Goal: Task Accomplishment & Management: Manage account settings

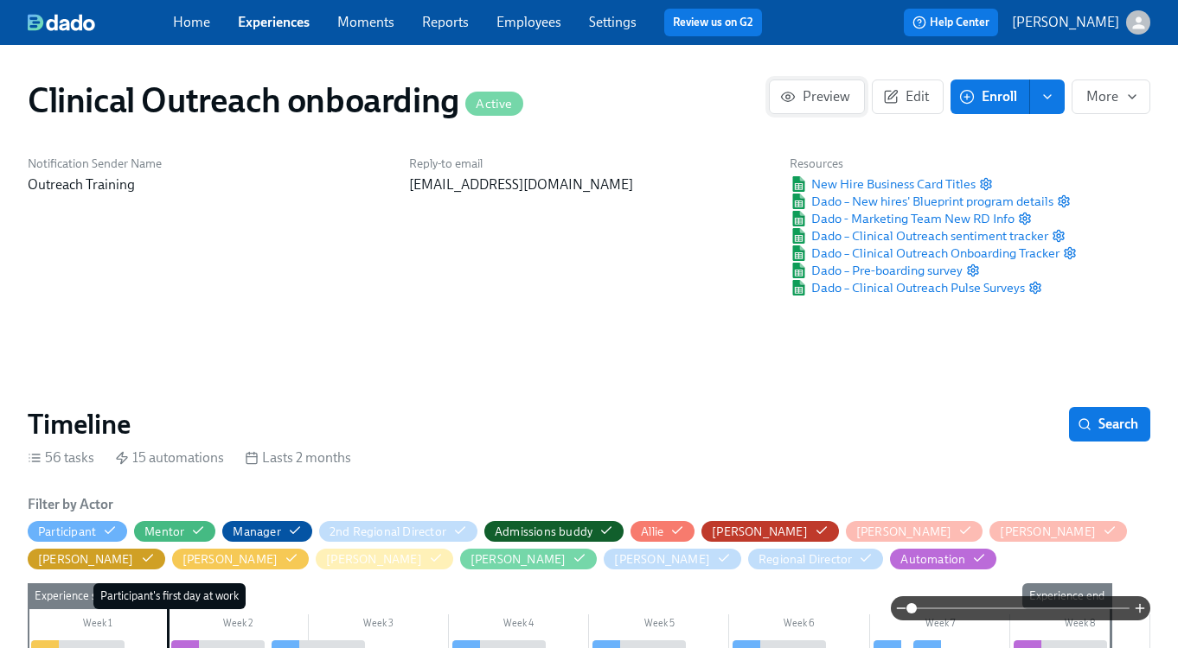
scroll to position [0, 8190]
click at [269, 28] on link "Experiences" at bounding box center [274, 22] width 72 height 16
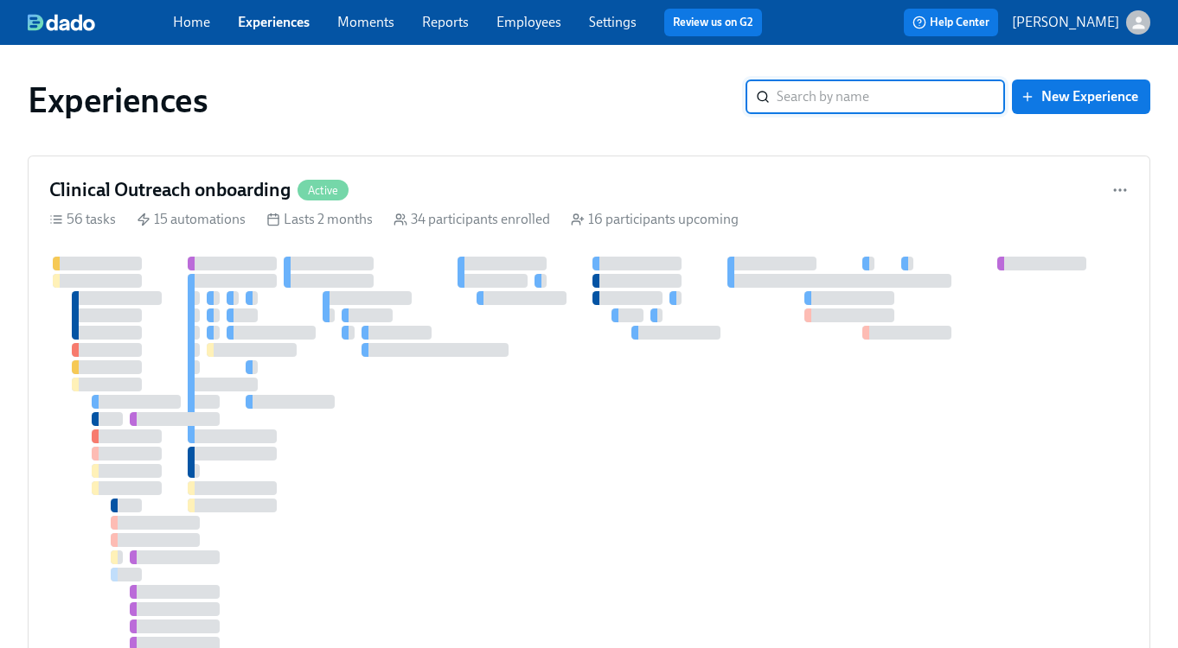
click at [847, 105] on input "search" at bounding box center [890, 97] width 228 height 35
type input "blueprint"
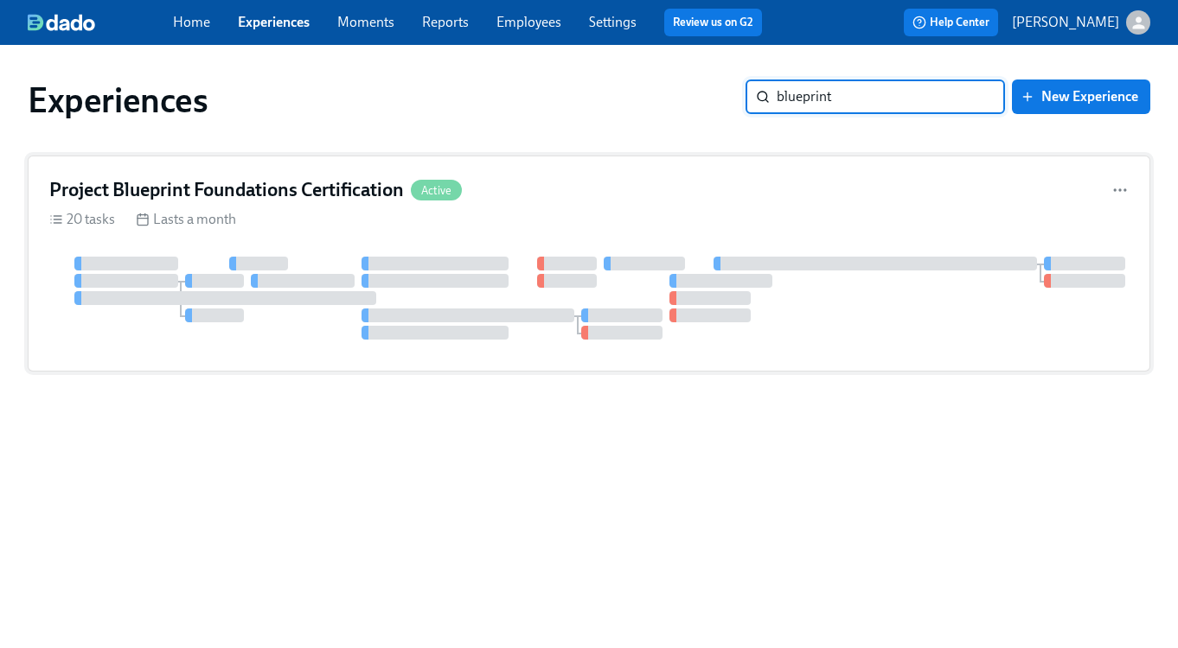
click at [331, 237] on div "Project Blueprint Foundations Certification Active 20 tasks Lasts a month" at bounding box center [589, 264] width 1122 height 216
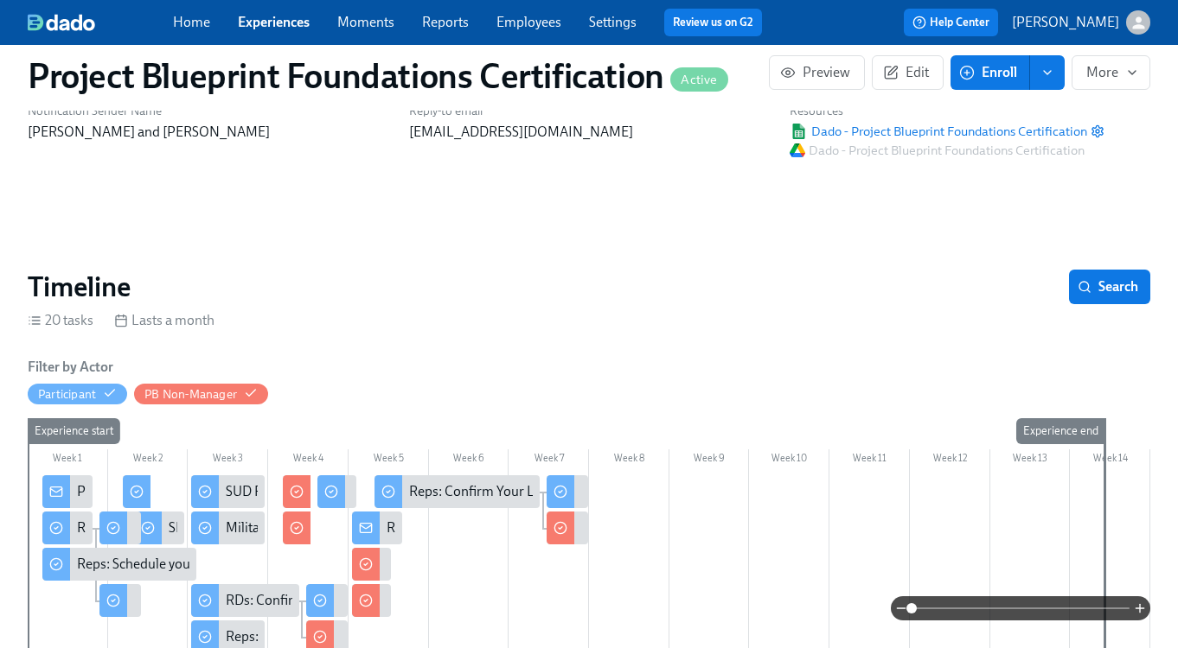
scroll to position [173, 0]
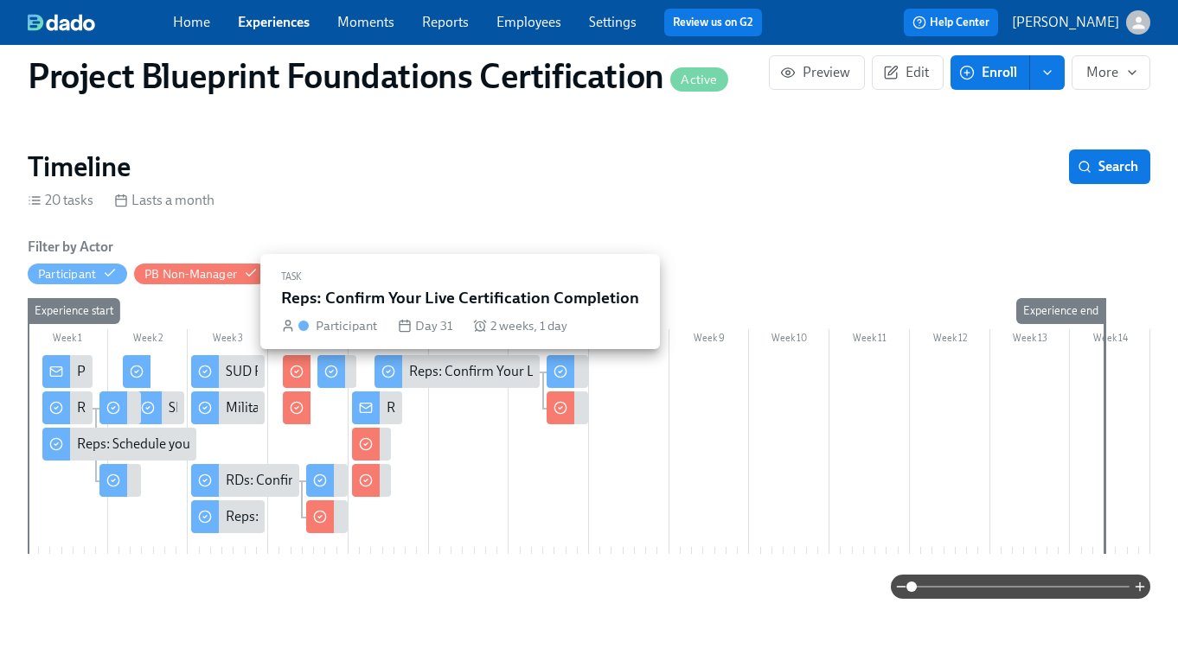
click at [495, 372] on div "Reps: Confirm Your Live Certification Completion" at bounding box center [554, 371] width 290 height 19
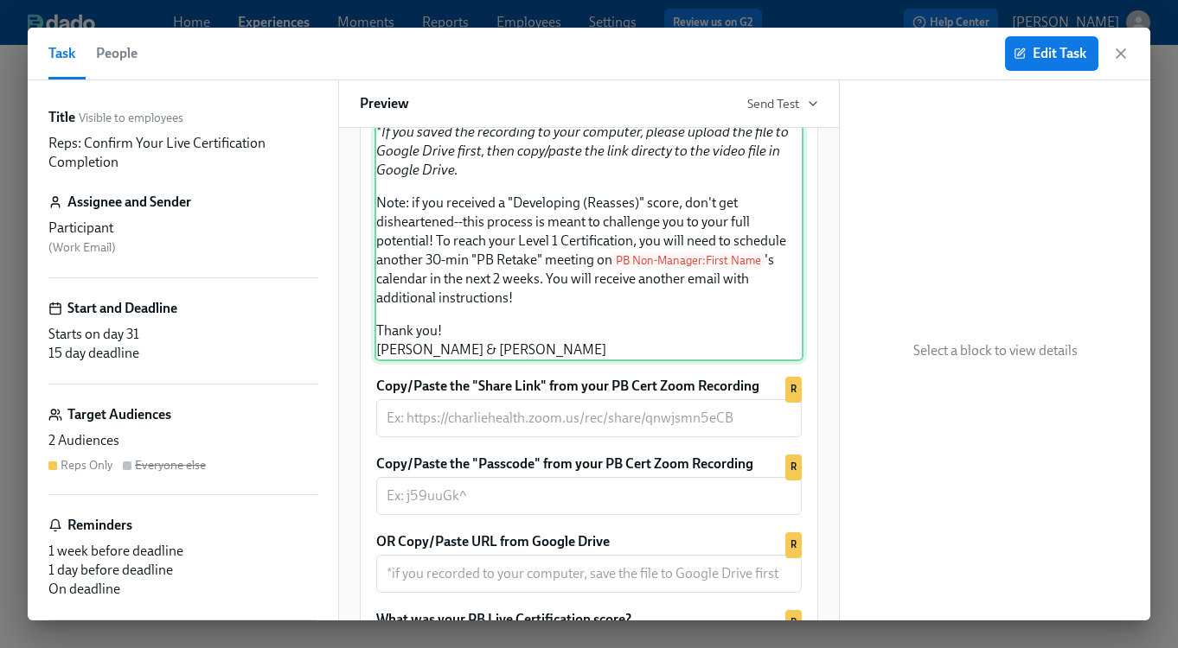
scroll to position [576, 0]
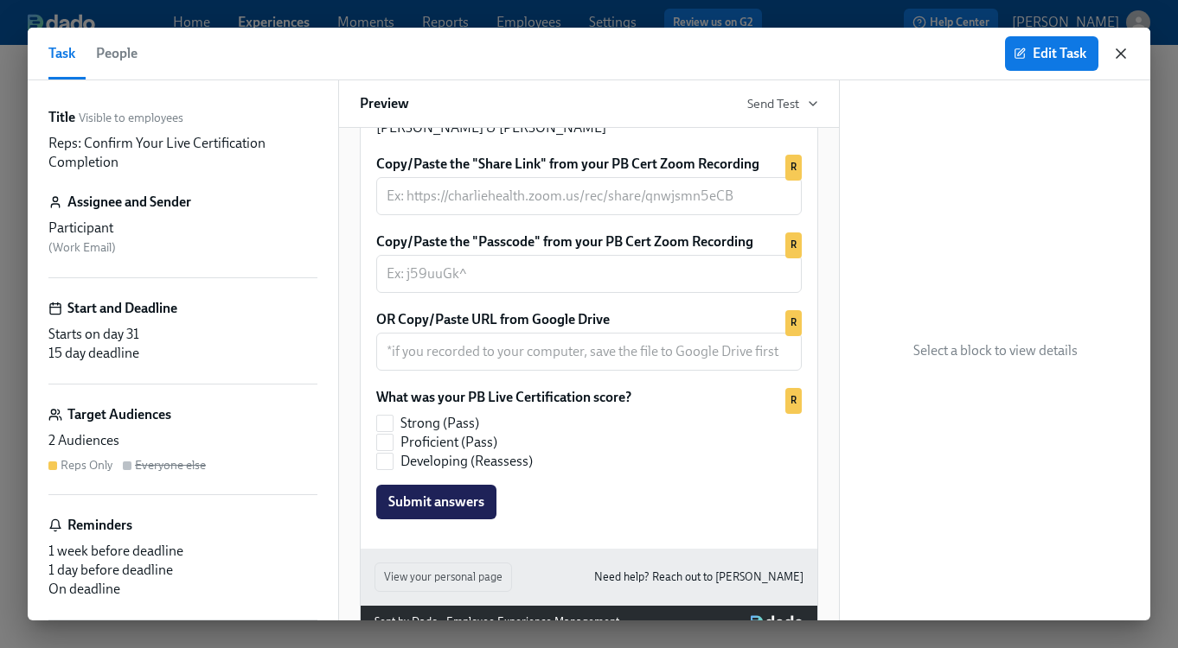
click at [1121, 57] on icon "button" at bounding box center [1120, 53] width 17 height 17
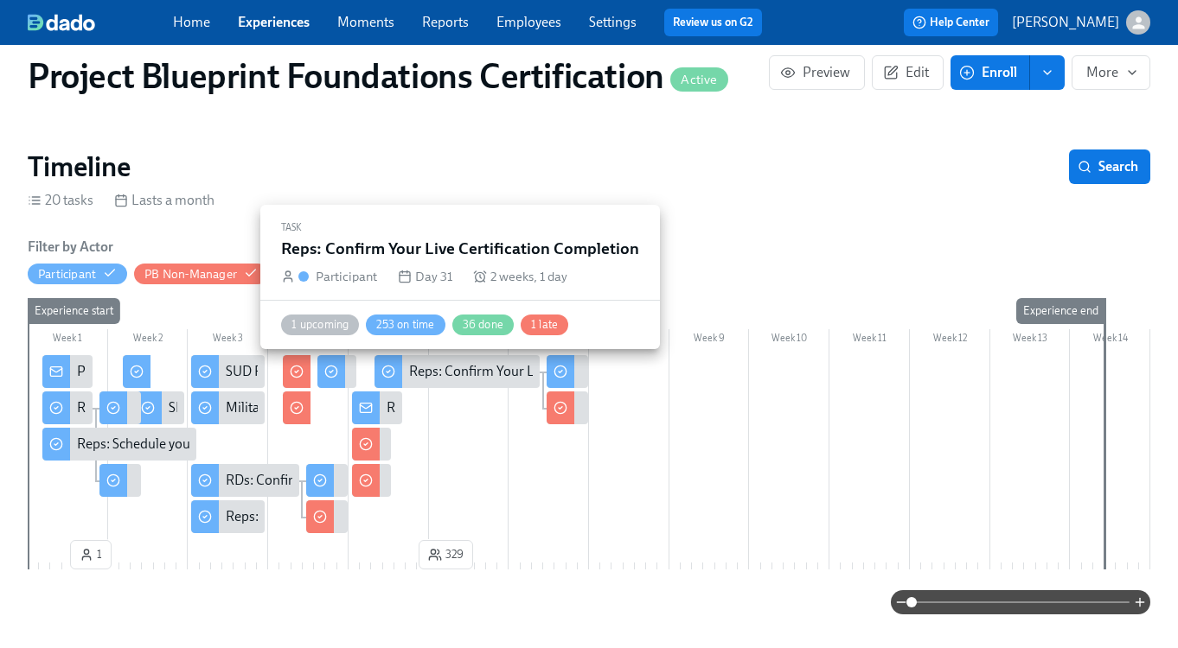
scroll to position [0, 4875]
click at [494, 374] on div "Reps: Confirm Your Live Certification Completion" at bounding box center [554, 371] width 290 height 19
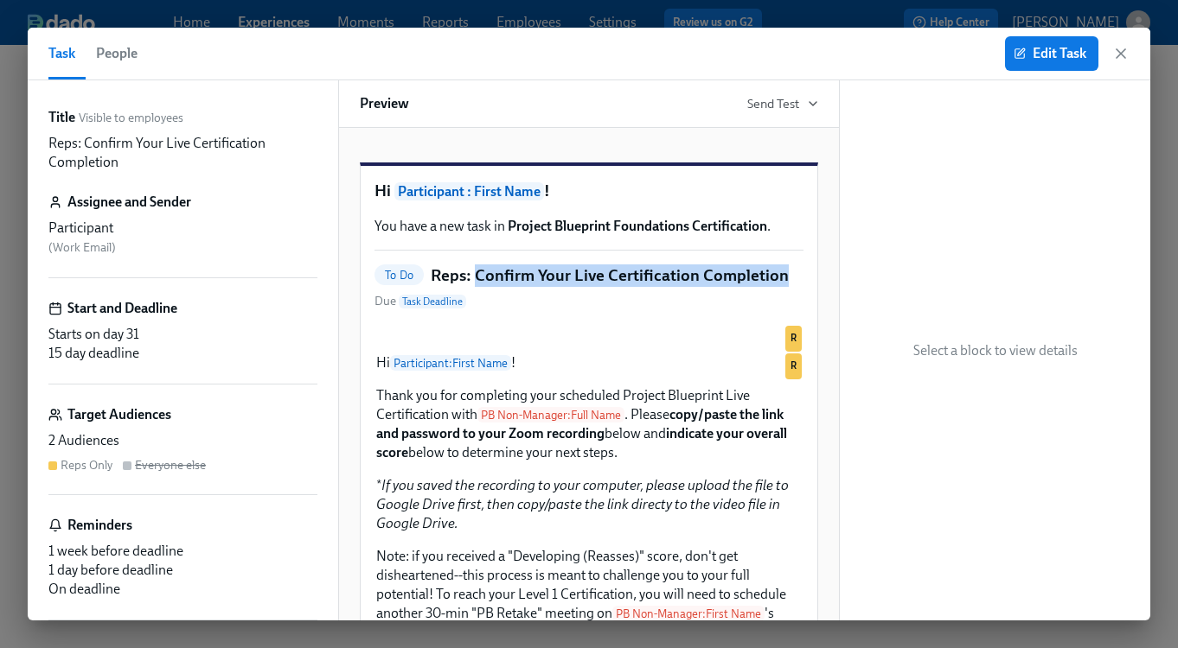
drag, startPoint x: 476, startPoint y: 297, endPoint x: 782, endPoint y: 297, distance: 306.9
click at [782, 297] on div "To Do Reps: Confirm Your Live Certification Completion Due Task Deadline" at bounding box center [588, 288] width 429 height 47
copy h5 "Confirm Your Live Certification Completion"
click at [1121, 50] on icon "button" at bounding box center [1120, 53] width 17 height 17
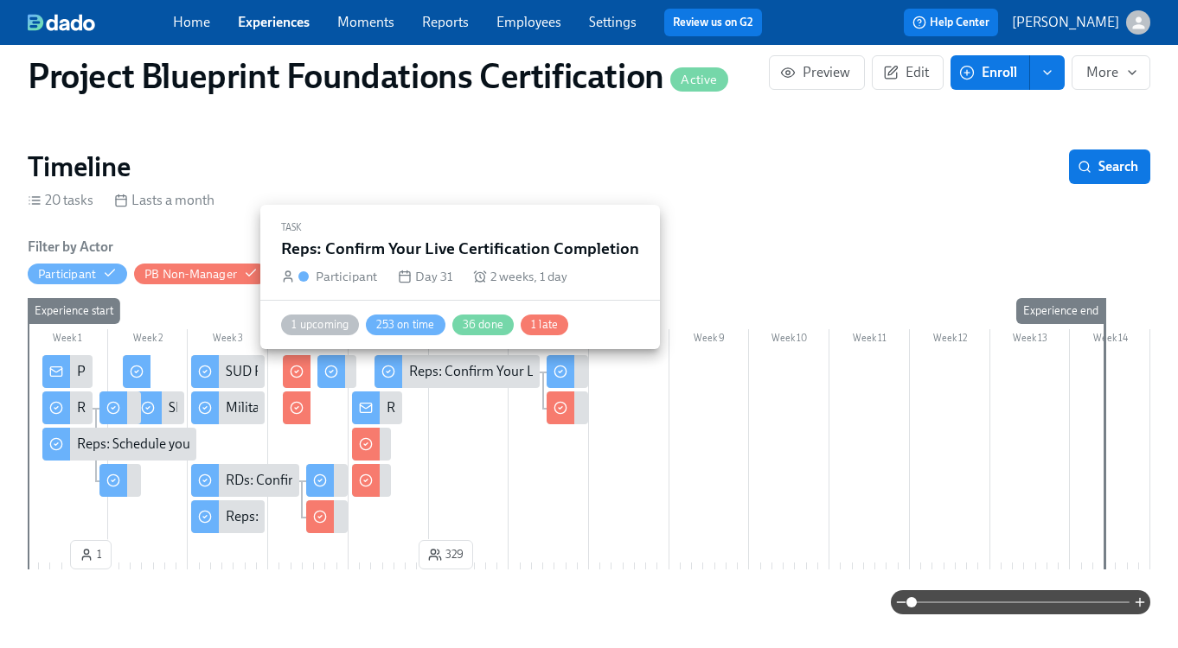
click at [460, 367] on div "Reps: Confirm Your Live Certification Completion" at bounding box center [554, 371] width 290 height 19
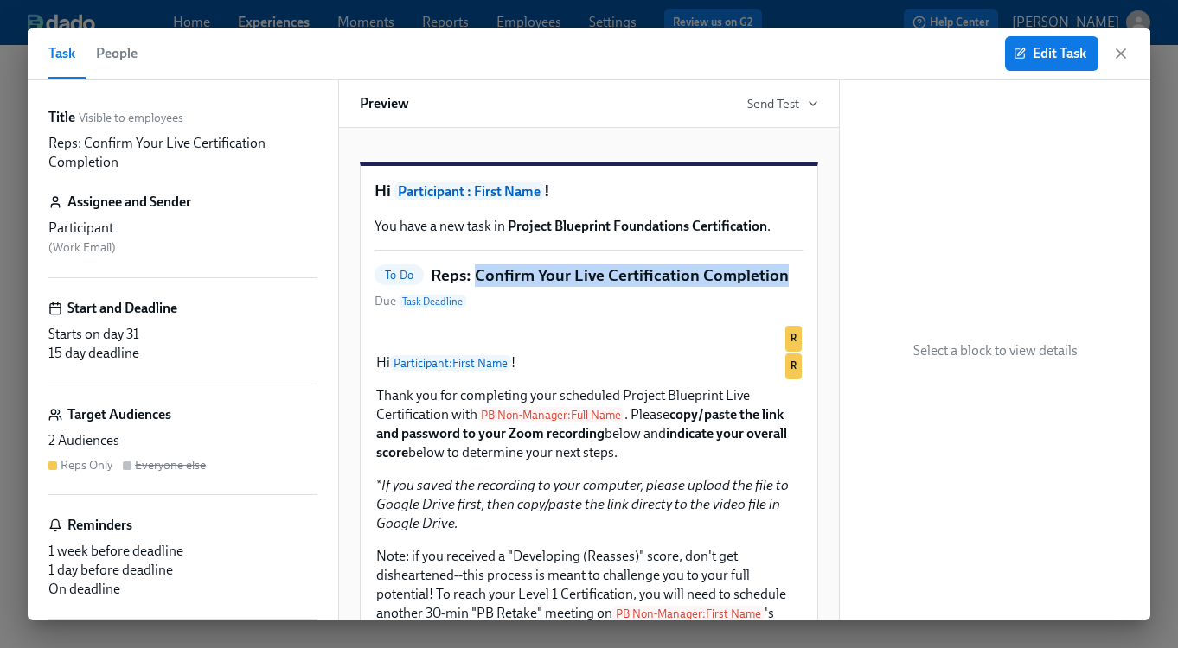
drag, startPoint x: 476, startPoint y: 299, endPoint x: 779, endPoint y: 306, distance: 303.6
click at [779, 287] on h5 "Reps: Confirm Your Live Certification Completion" at bounding box center [610, 276] width 358 height 22
copy h5 "Confirm Your Live Certification Completion"
click at [1126, 54] on icon "button" at bounding box center [1120, 53] width 17 height 17
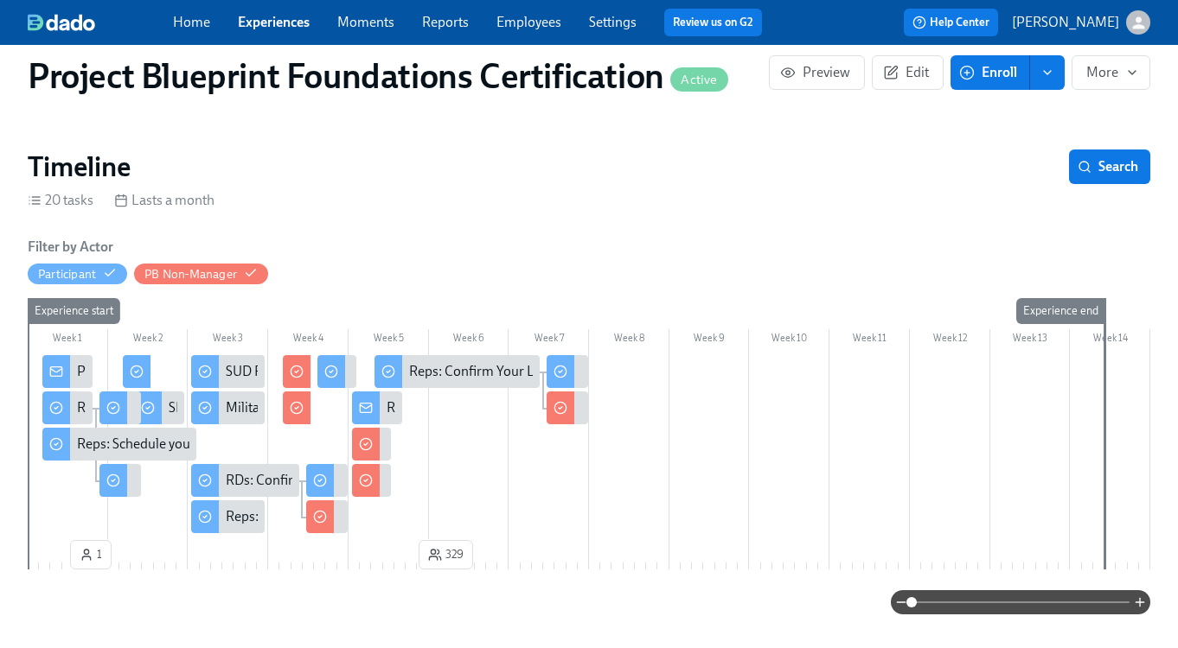
click at [517, 22] on link "Employees" at bounding box center [528, 22] width 65 height 16
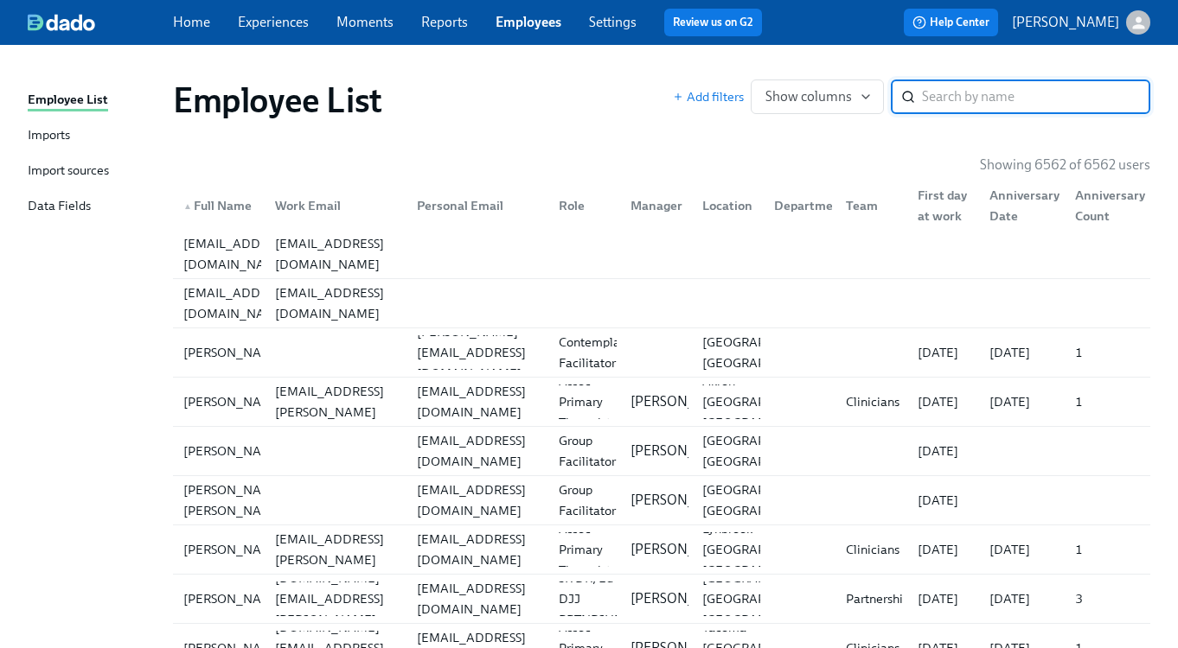
click at [79, 172] on div "Import sources" at bounding box center [68, 172] width 81 height 22
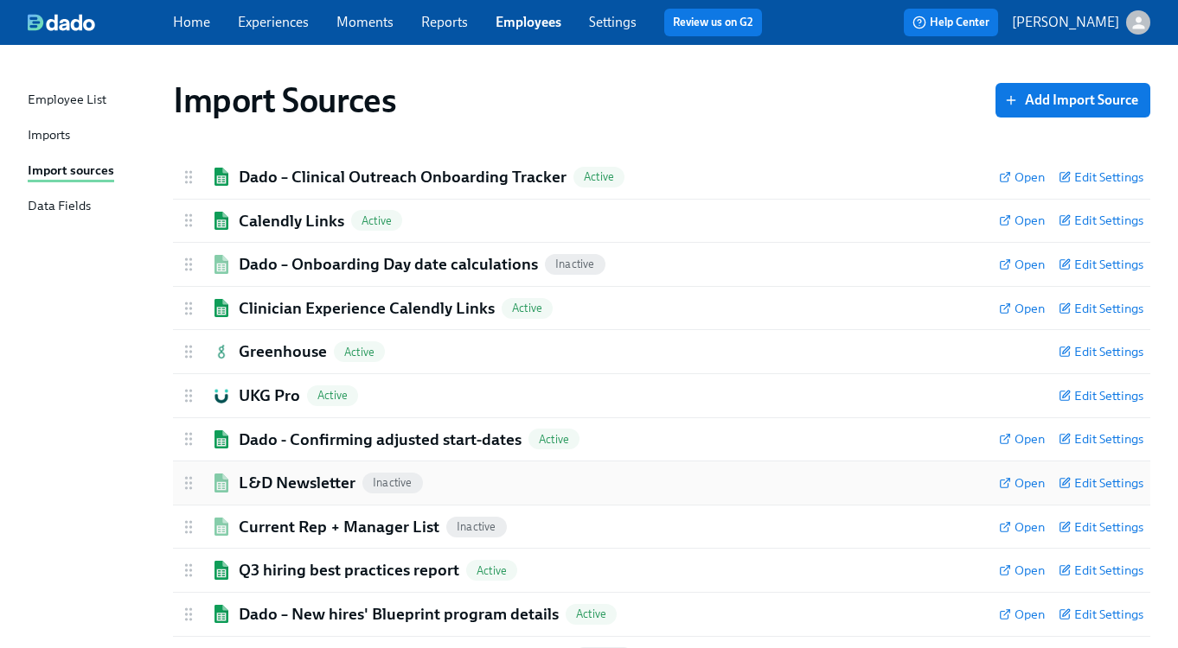
scroll to position [73, 0]
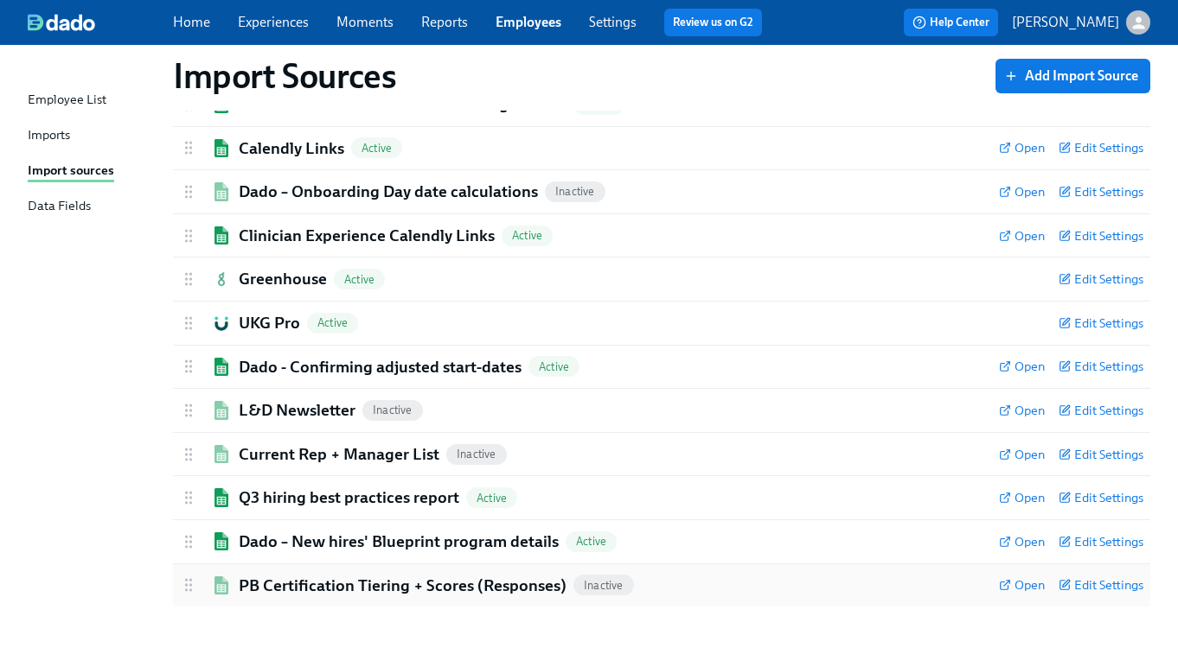
click at [437, 586] on h2 "PB Certification Tiering + Scores (Responses)" at bounding box center [403, 586] width 328 height 22
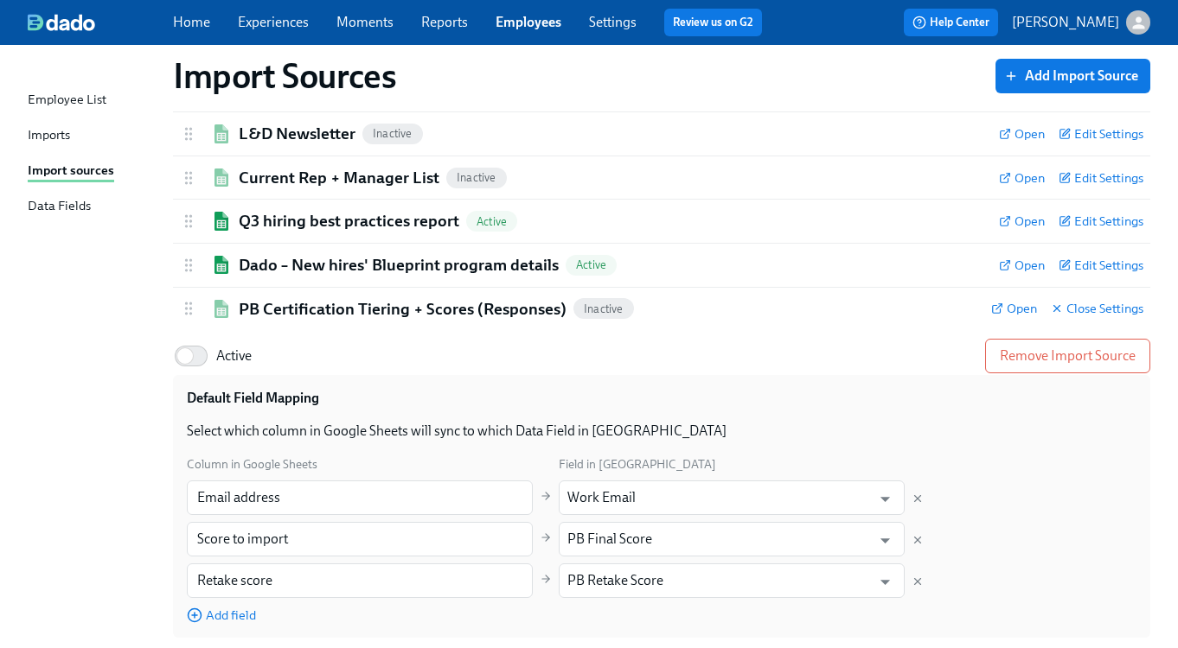
scroll to position [387, 0]
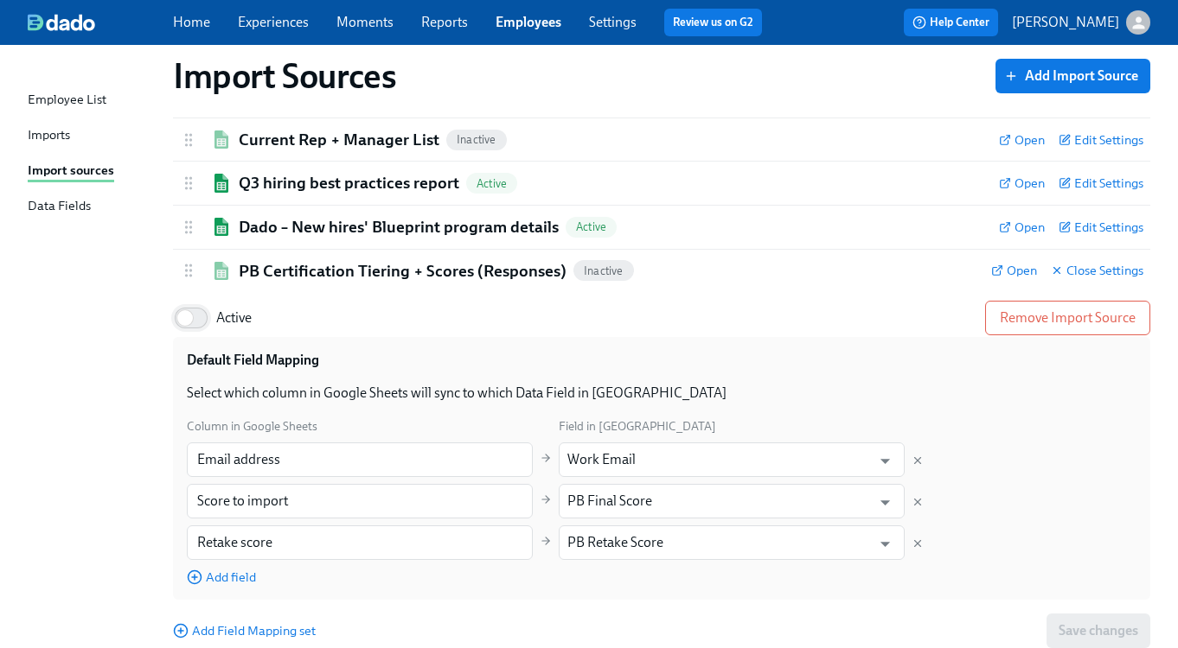
click at [202, 323] on input "Active" at bounding box center [185, 318] width 114 height 38
checkbox input "true"
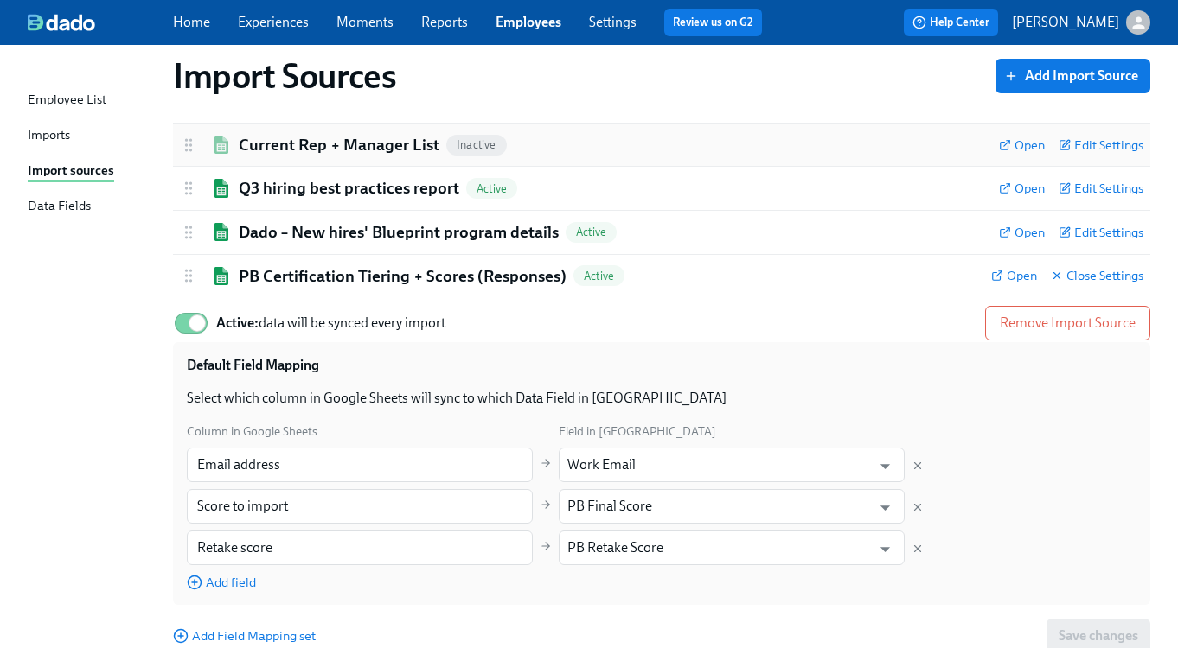
scroll to position [302, 0]
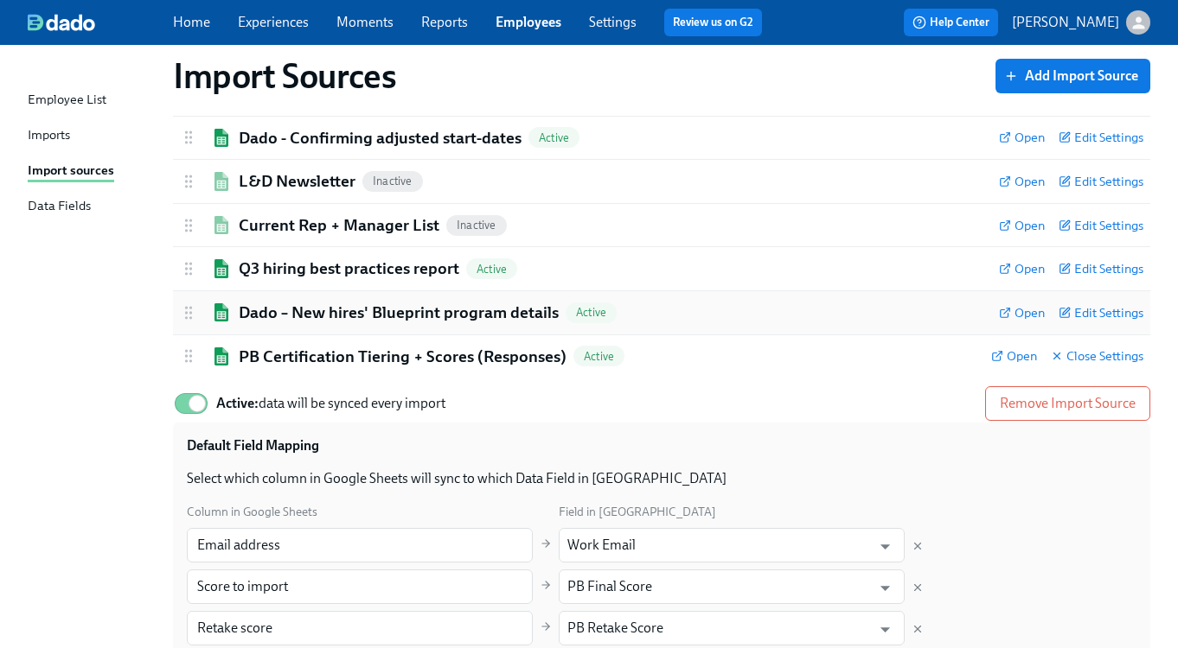
click at [318, 304] on h2 "Dado – New hires' Blueprint program details" at bounding box center [399, 313] width 320 height 22
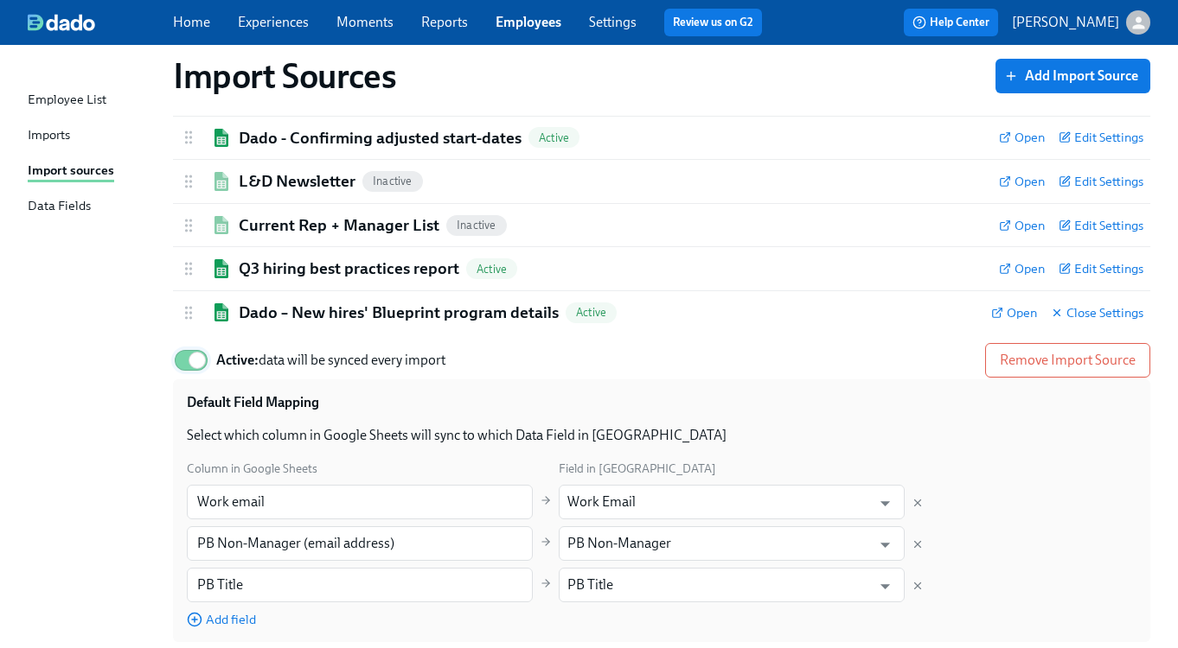
click at [182, 362] on input "Active: data will be synced every import" at bounding box center [197, 361] width 114 height 38
checkbox input "false"
click at [248, 266] on h2 "Q3 hiring best practices report" at bounding box center [349, 269] width 220 height 22
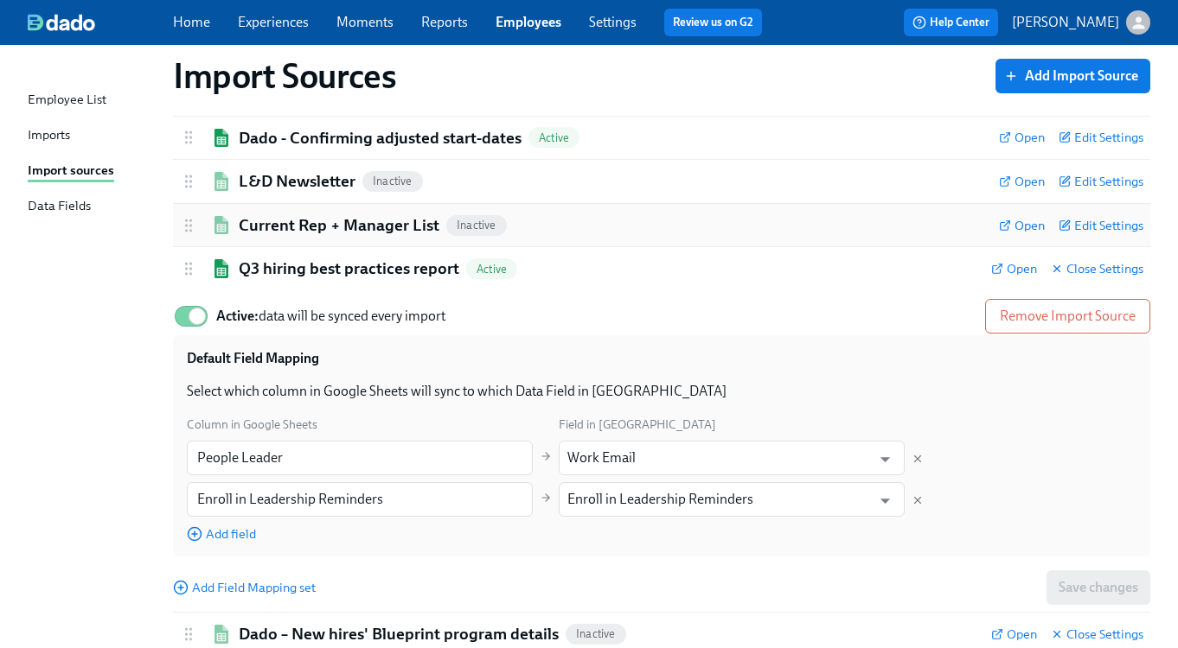
drag, startPoint x: 190, startPoint y: 320, endPoint x: 284, endPoint y: 228, distance: 131.5
click at [190, 320] on input "Active: data will be synced every import" at bounding box center [197, 316] width 114 height 38
checkbox input "false"
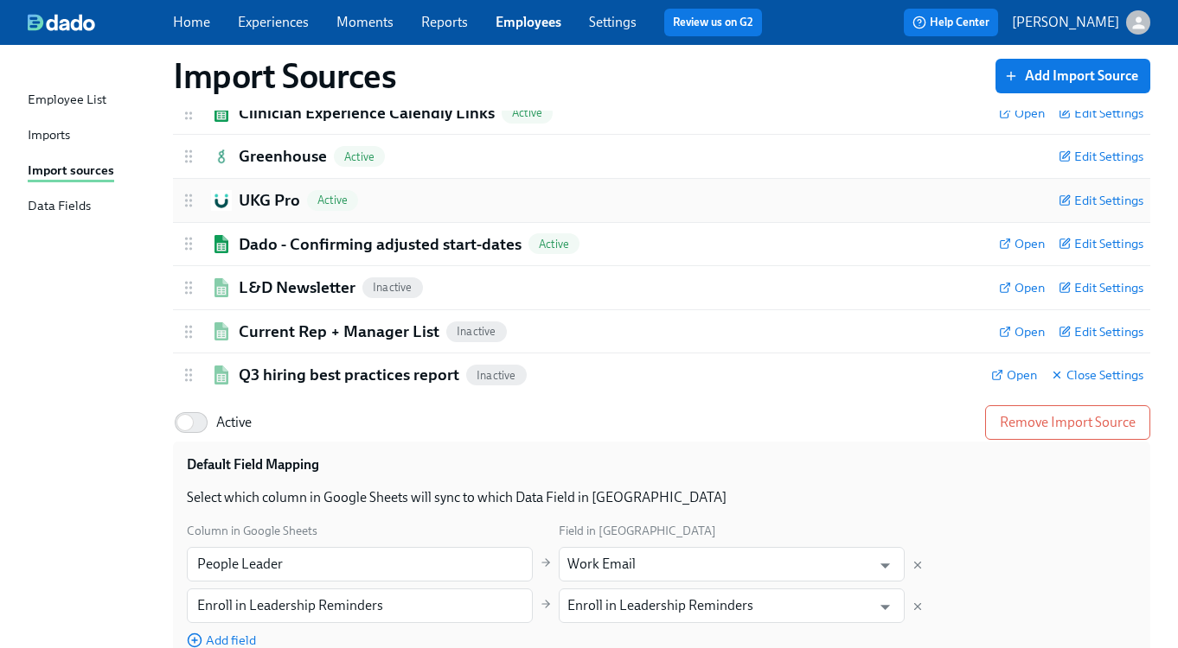
scroll to position [193, 0]
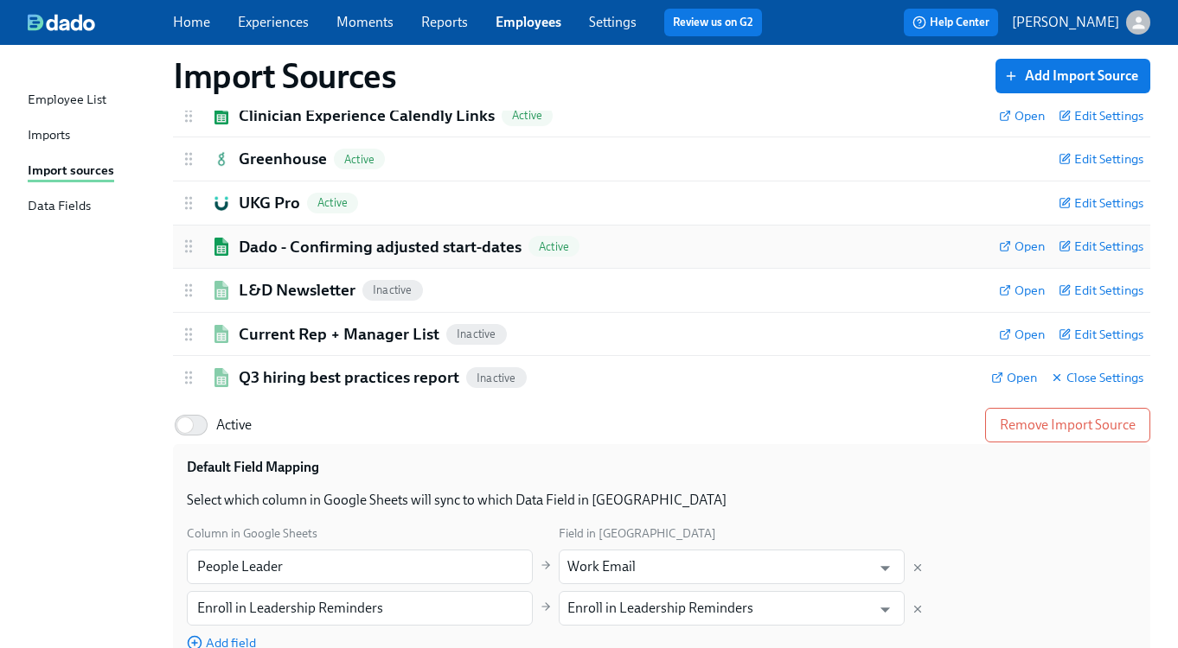
click at [263, 239] on h2 "Dado - Confirming adjusted start-dates" at bounding box center [380, 247] width 283 height 22
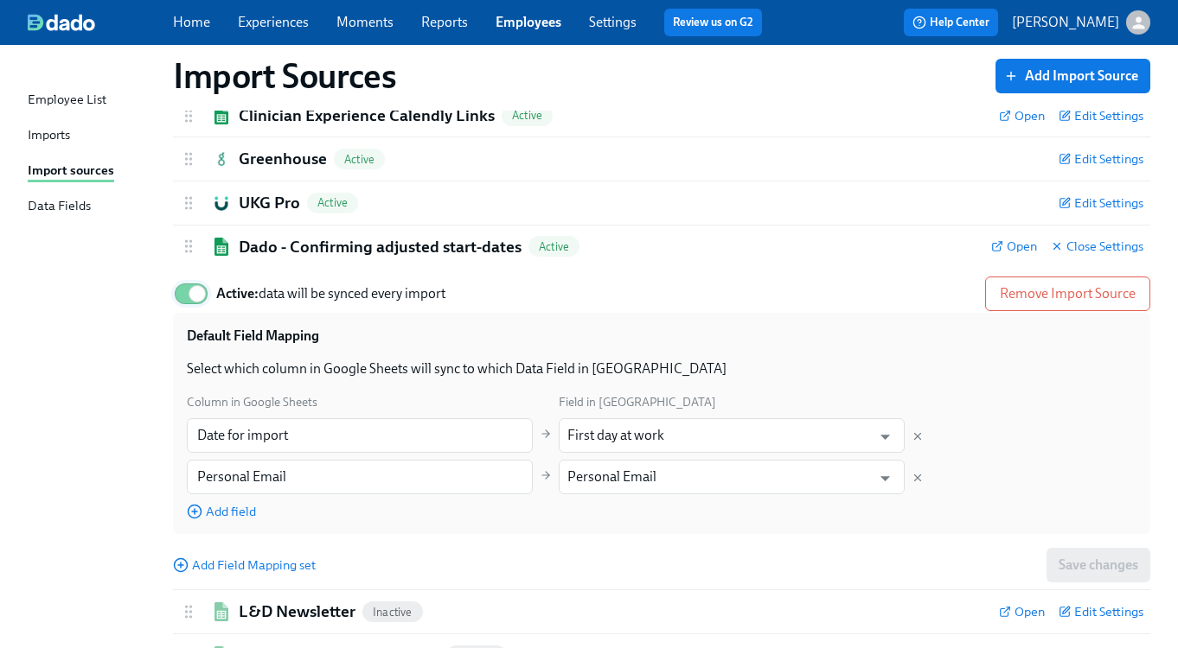
click at [184, 295] on input "Active: data will be synced every import" at bounding box center [197, 294] width 114 height 38
checkbox input "false"
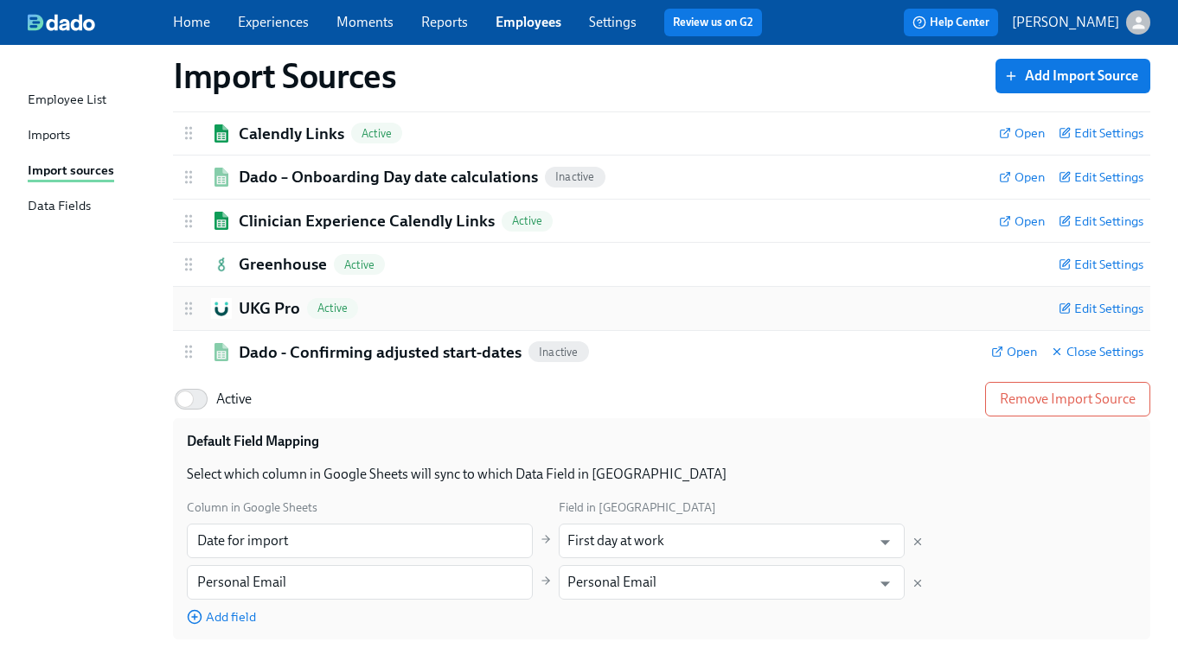
click at [246, 316] on h2 "UKG Pro" at bounding box center [269, 308] width 61 height 22
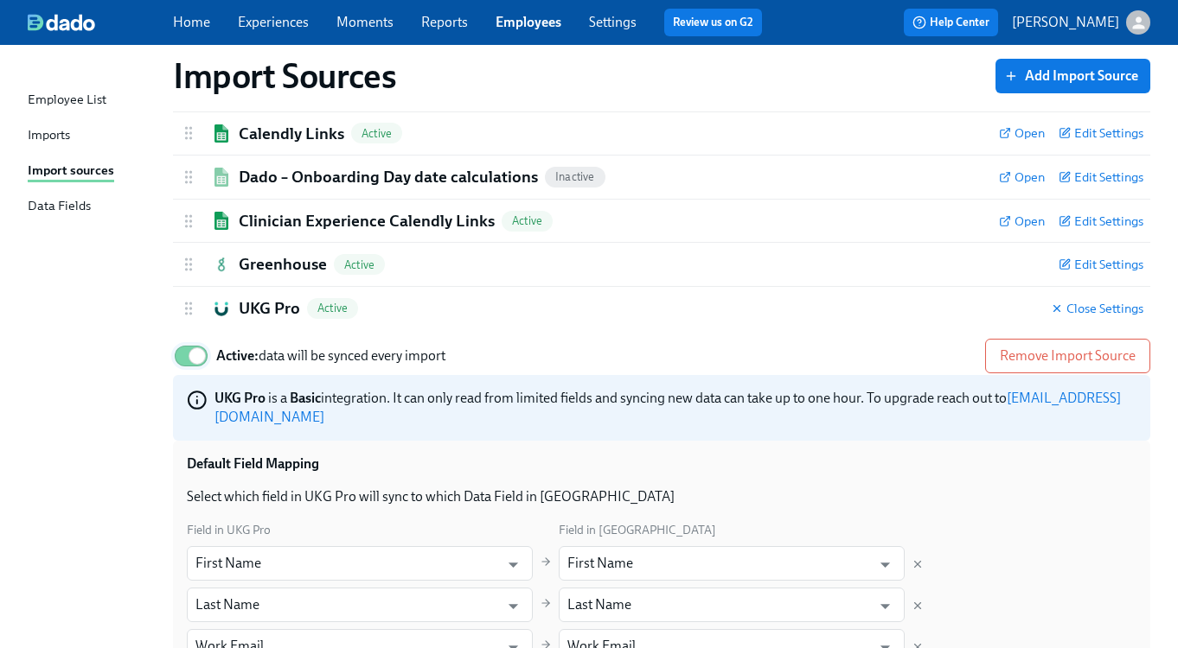
click at [185, 355] on input "Active: data will be synced every import" at bounding box center [197, 356] width 114 height 38
checkbox input "false"
click at [271, 259] on h2 "Greenhouse" at bounding box center [283, 264] width 88 height 22
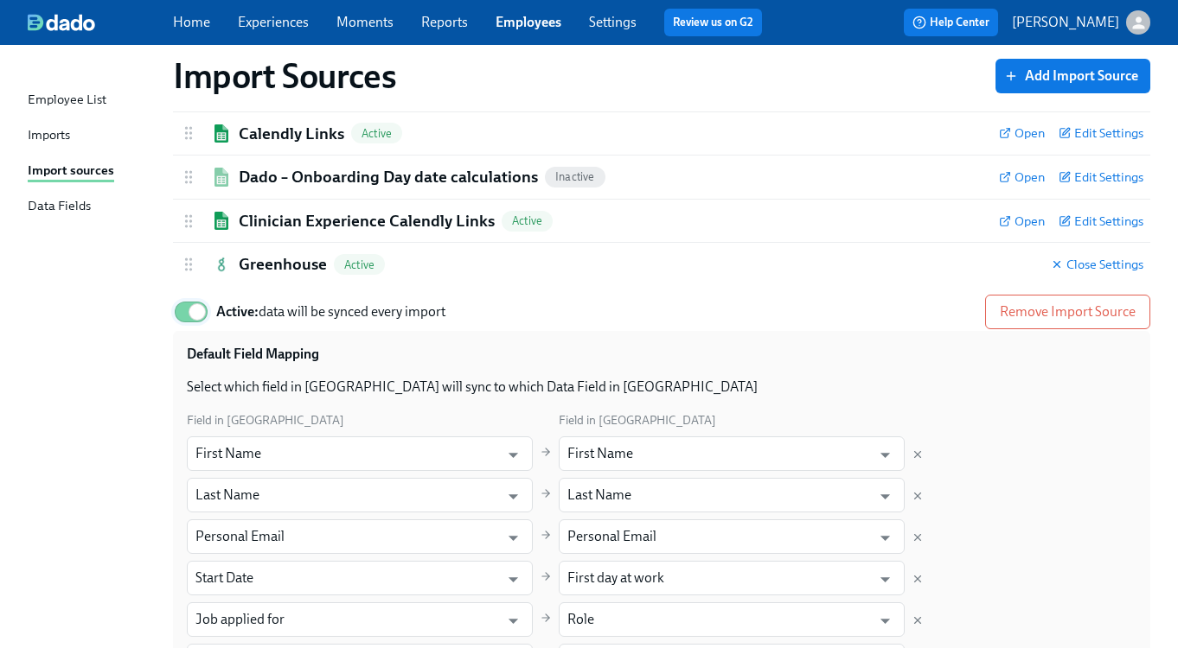
click at [187, 314] on input "Active: data will be synced every import" at bounding box center [197, 312] width 114 height 38
checkbox input "false"
click at [275, 220] on h2 "Clinician Experience Calendly Links" at bounding box center [367, 221] width 256 height 22
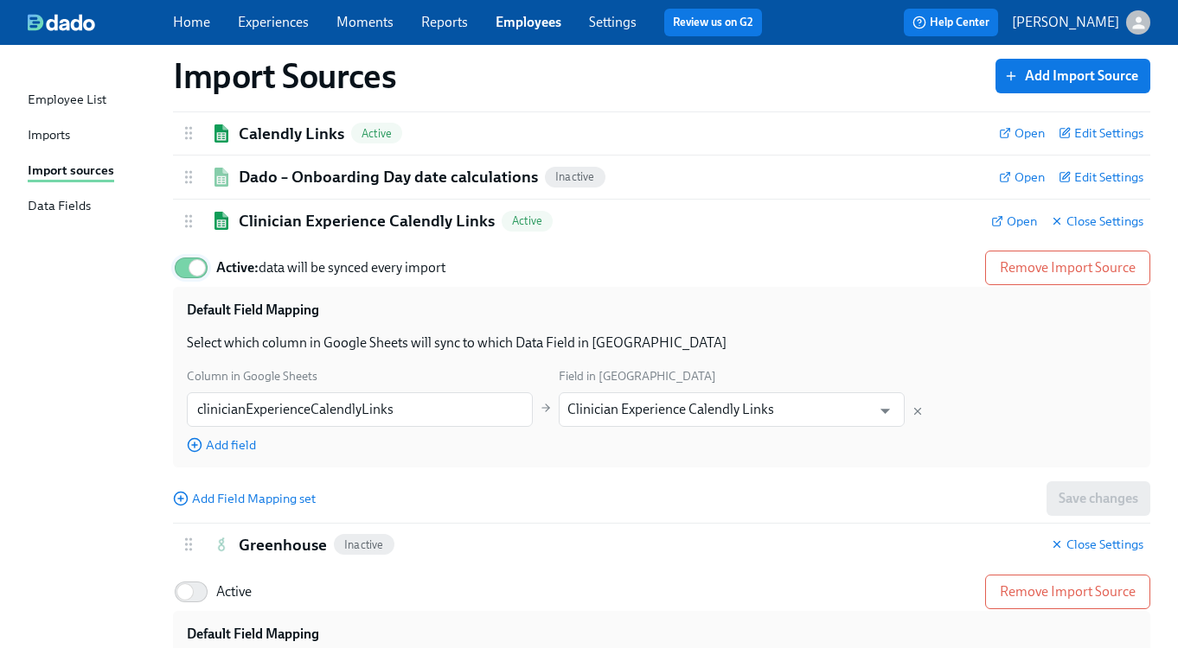
click at [182, 269] on input "Active: data will be synced every import" at bounding box center [197, 268] width 114 height 38
checkbox input "false"
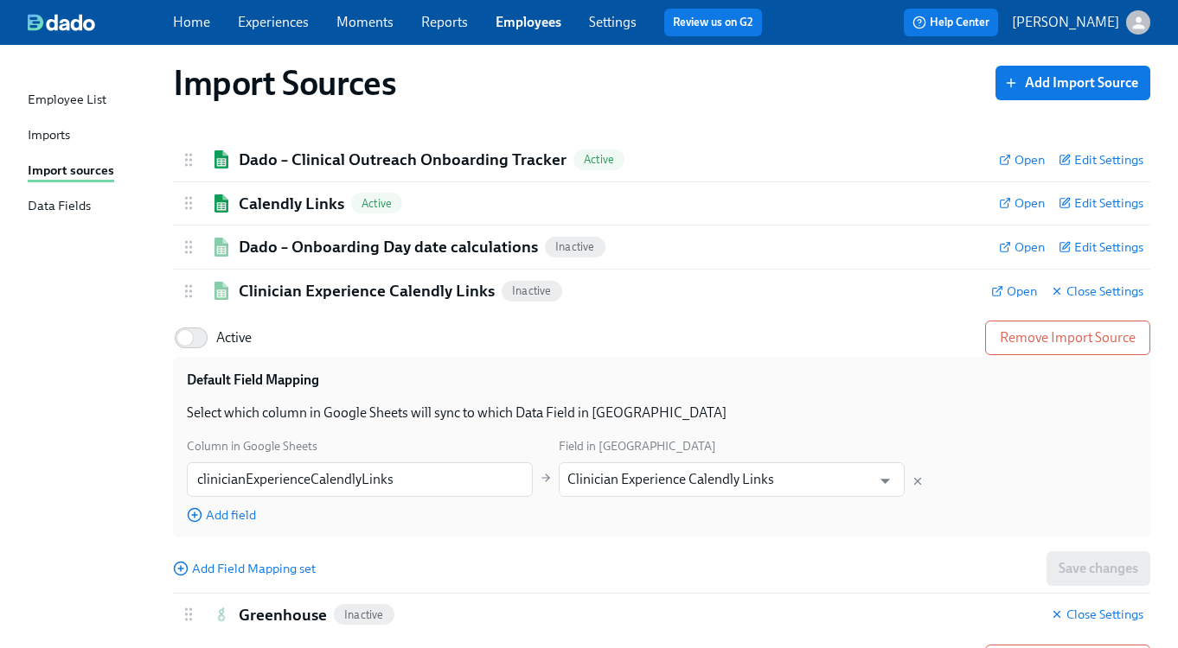
scroll to position [0, 0]
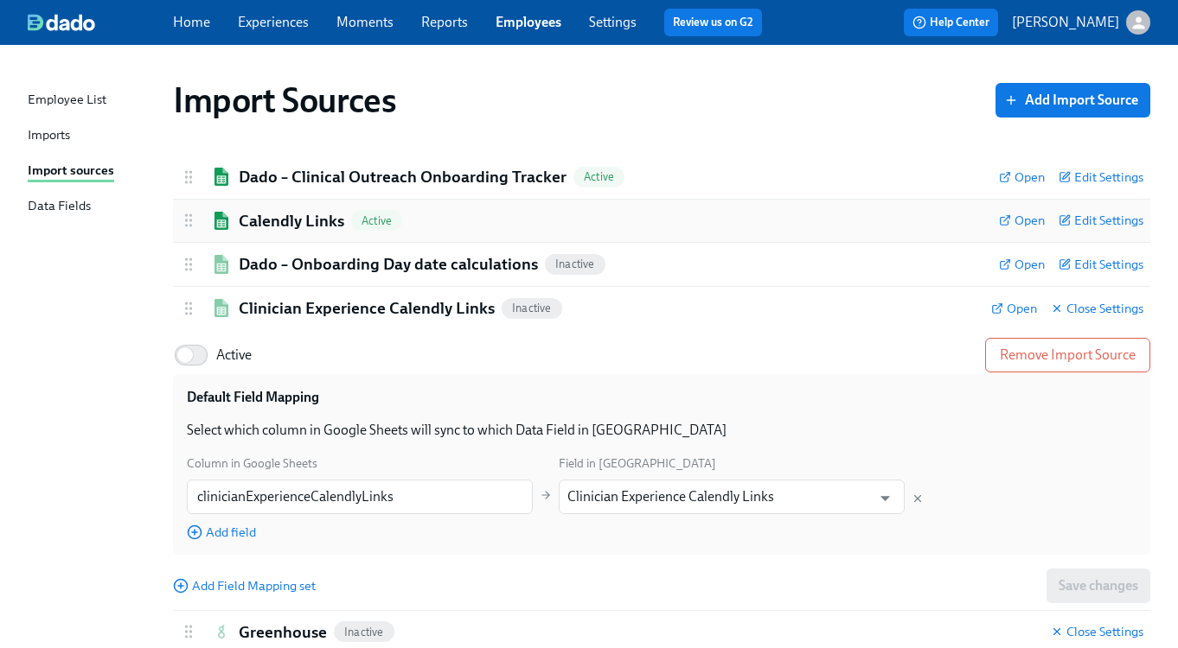
click at [259, 219] on h2 "Calendly Links" at bounding box center [291, 221] width 105 height 22
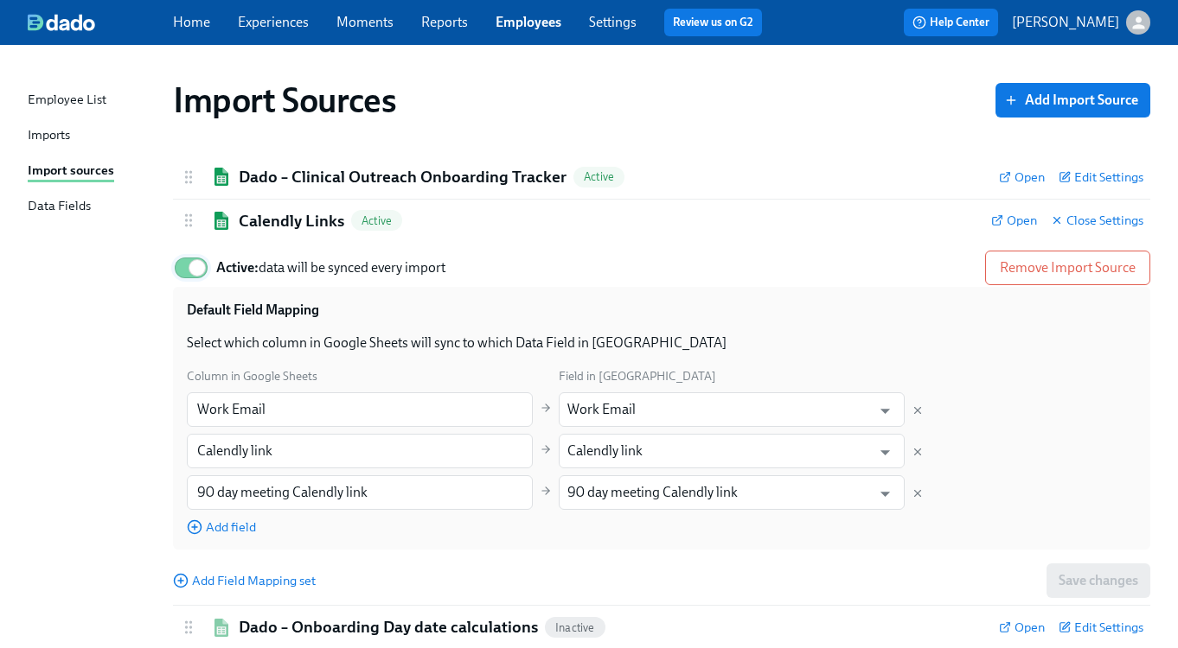
click at [187, 271] on input "Active: data will be synced every import" at bounding box center [197, 268] width 114 height 38
checkbox input "false"
click at [246, 185] on h2 "Dado – Clinical Outreach Onboarding Tracker" at bounding box center [403, 177] width 328 height 22
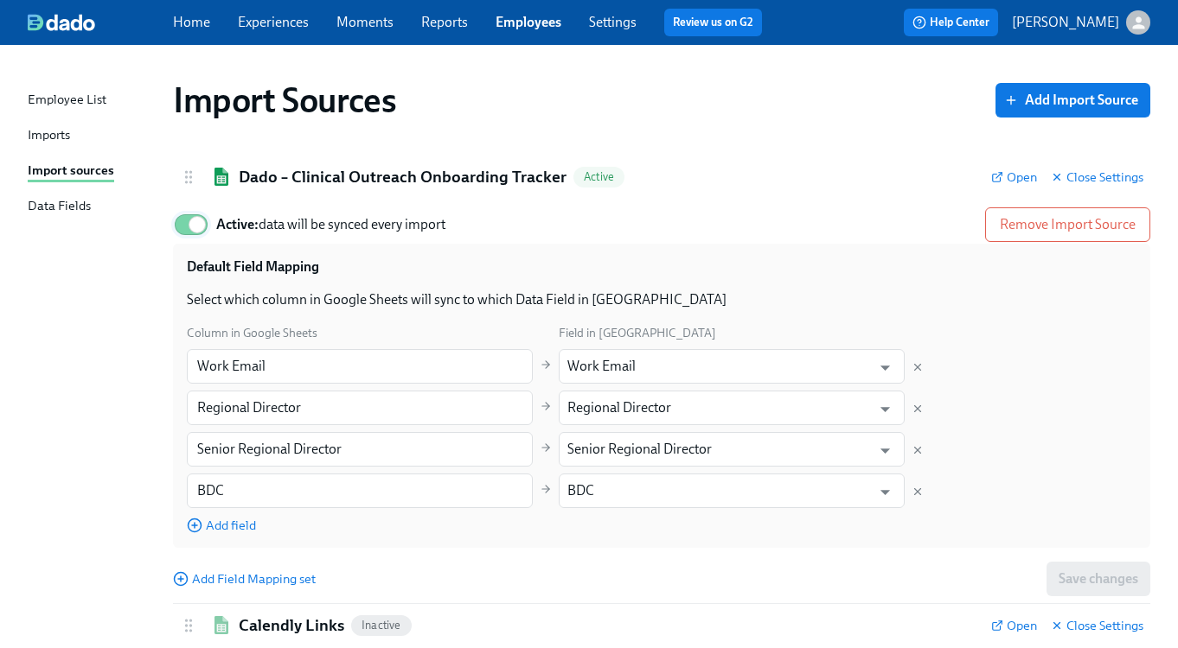
drag, startPoint x: 189, startPoint y: 230, endPoint x: 198, endPoint y: 237, distance: 11.1
click at [189, 230] on input "Active: data will be synced every import" at bounding box center [197, 225] width 114 height 38
checkbox input "false"
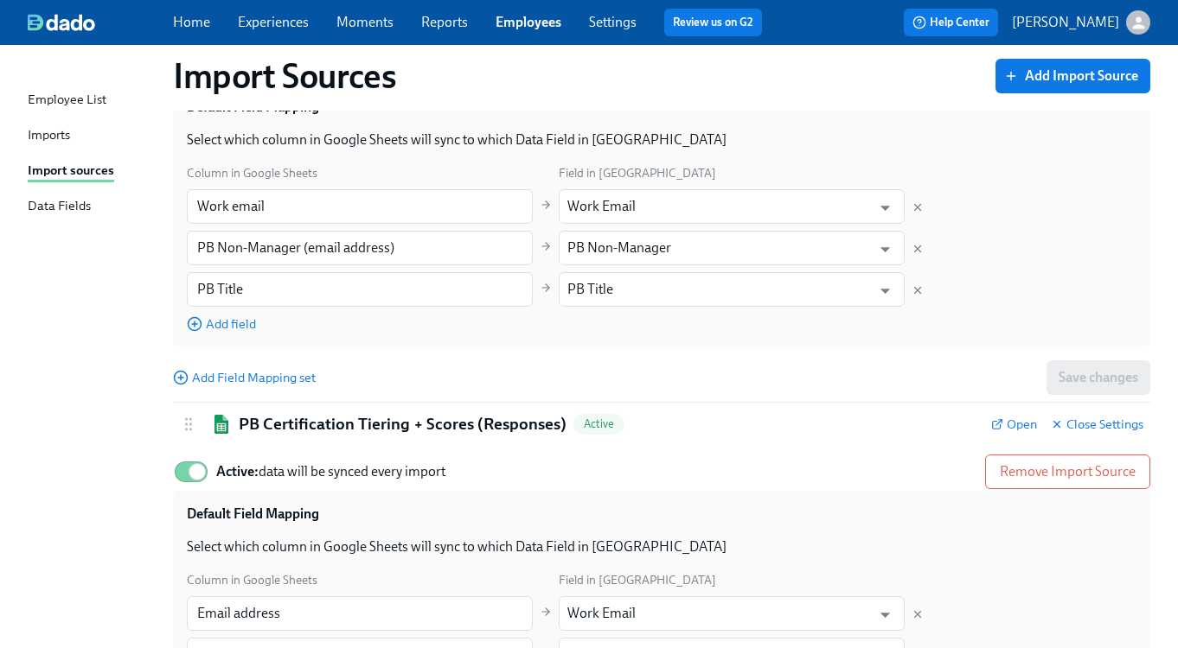
scroll to position [4102, 0]
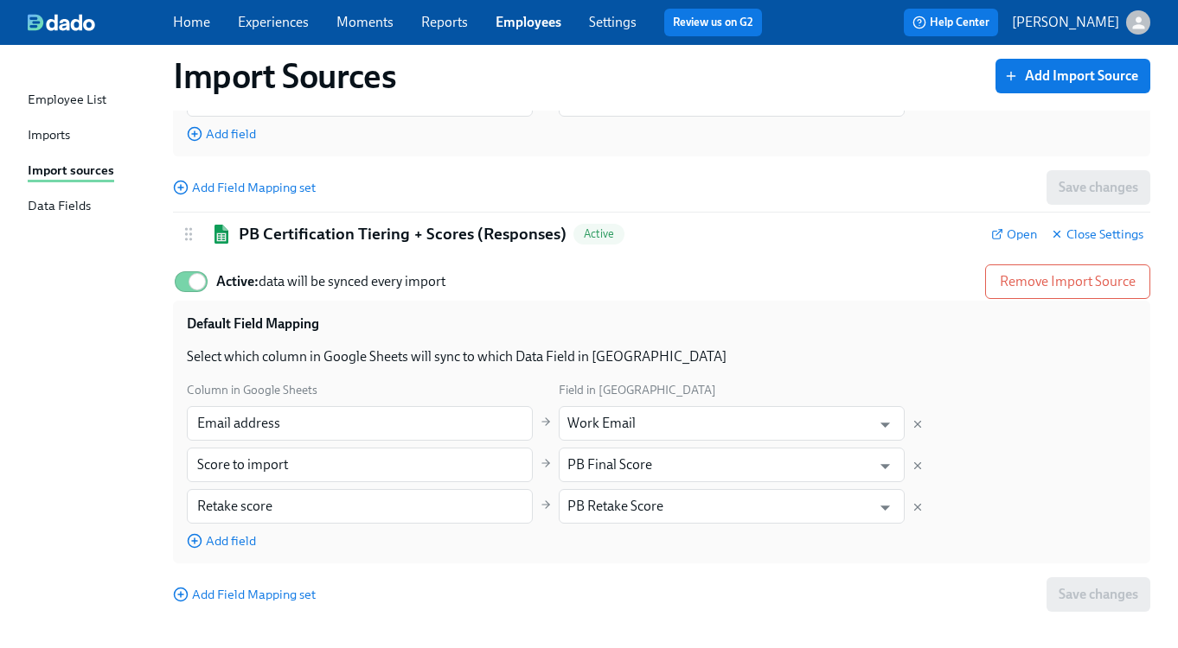
click at [76, 140] on link "Imports" at bounding box center [93, 136] width 131 height 22
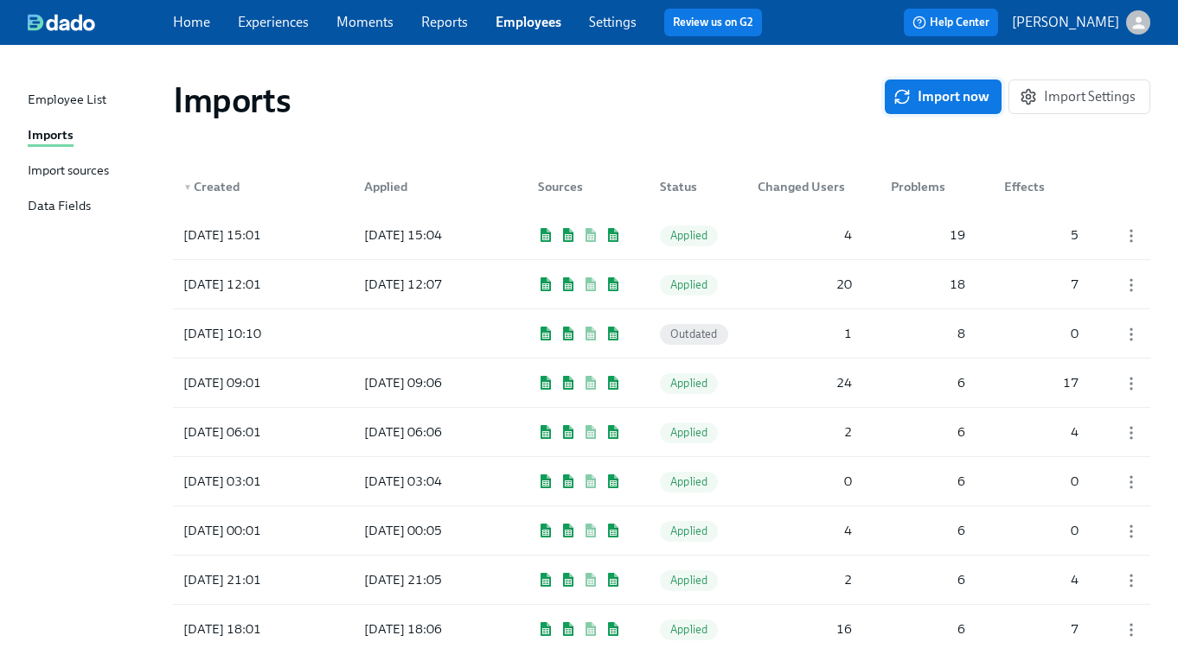
click at [959, 90] on span "Import now" at bounding box center [943, 96] width 93 height 17
click at [677, 238] on span "Pending" at bounding box center [690, 235] width 61 height 13
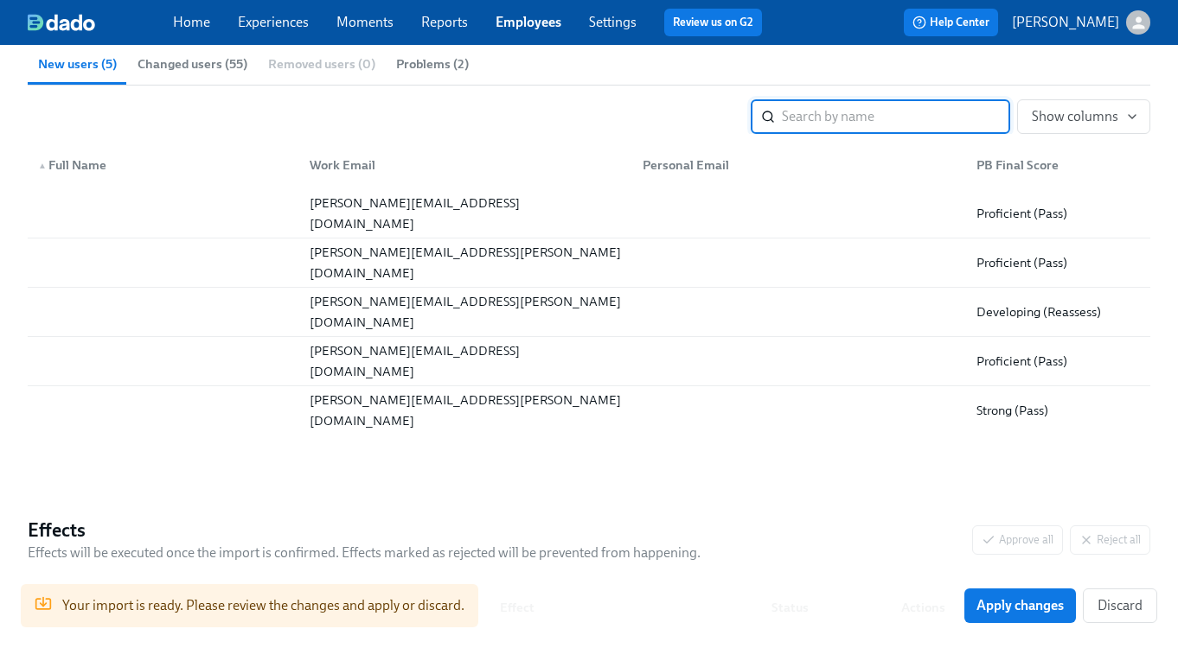
scroll to position [341, 0]
